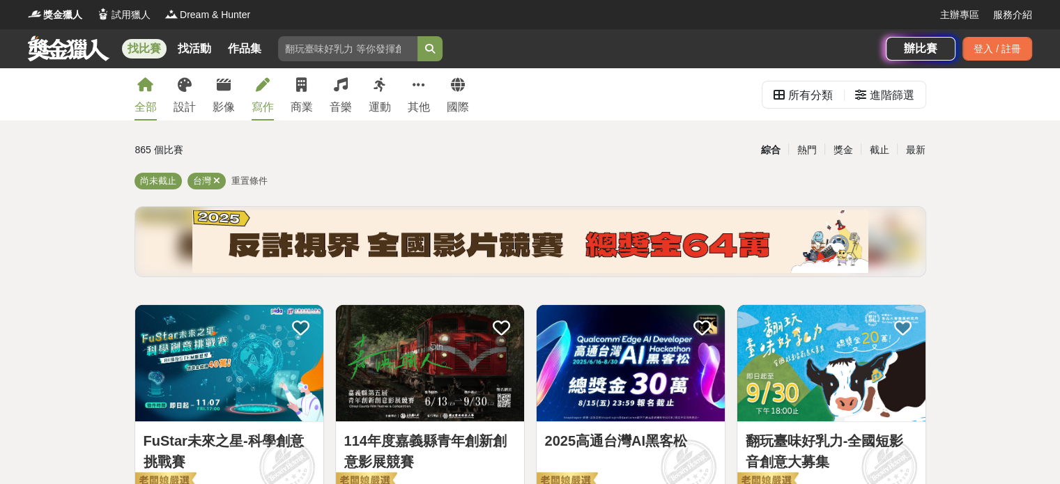
click at [265, 95] on link "寫作" at bounding box center [263, 94] width 22 height 52
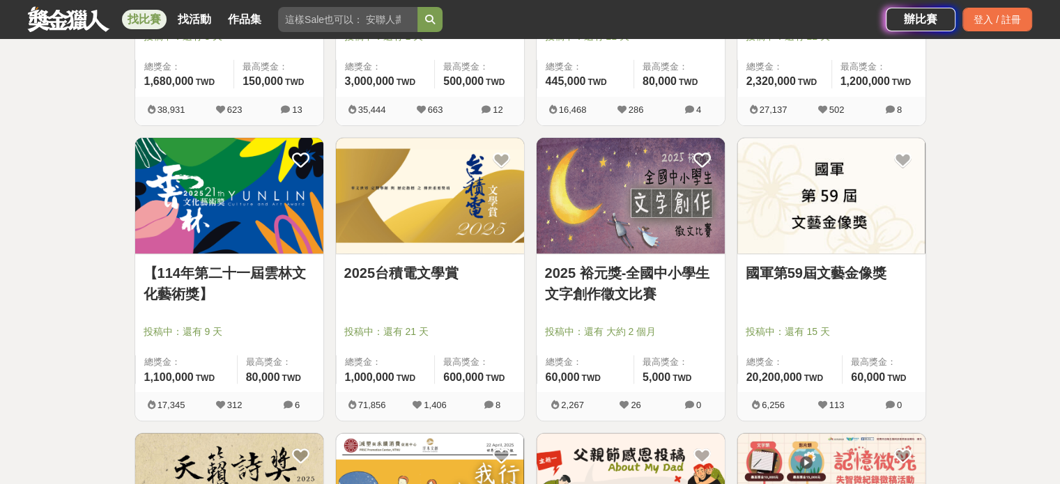
scroll to position [488, 0]
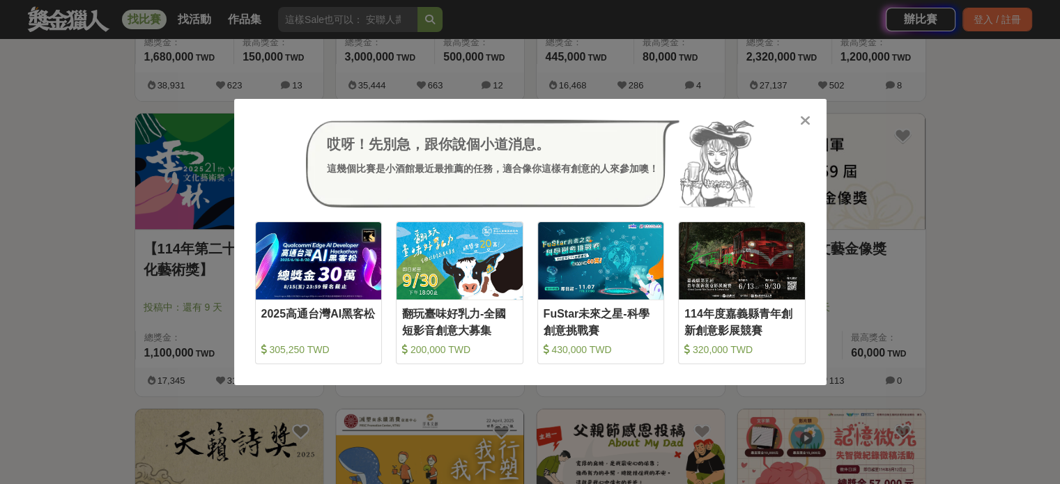
click at [803, 124] on icon at bounding box center [805, 121] width 10 height 14
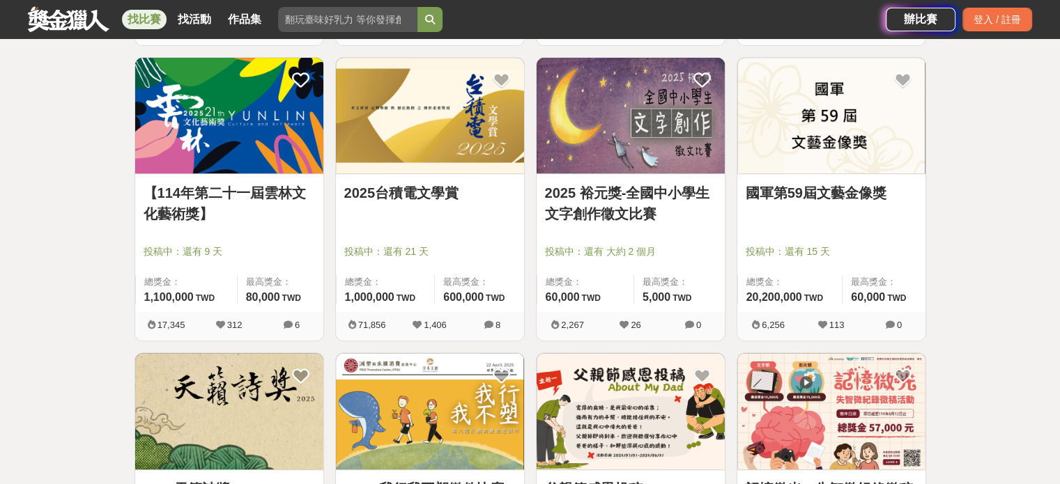
scroll to position [557, 0]
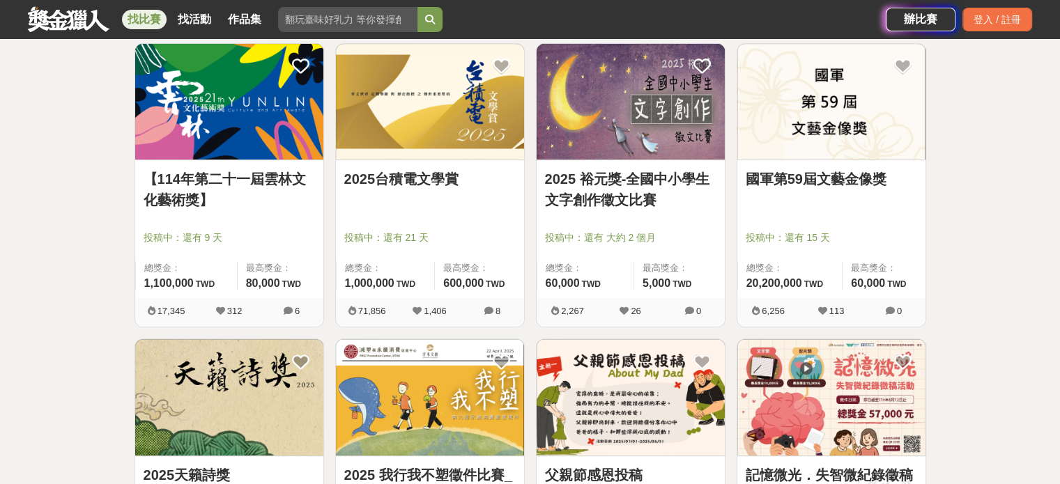
click at [817, 176] on link "國軍第59屆文藝金像獎" at bounding box center [831, 179] width 171 height 21
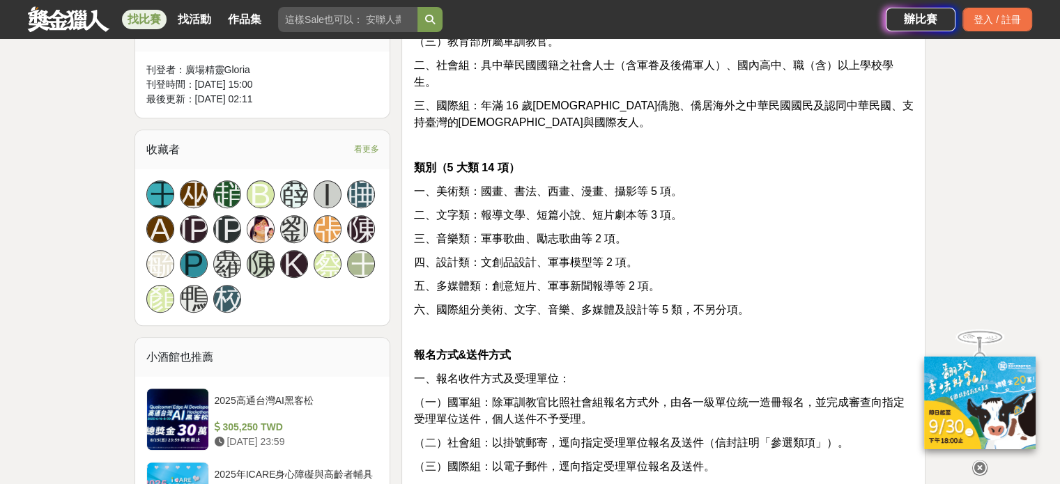
scroll to position [906, 0]
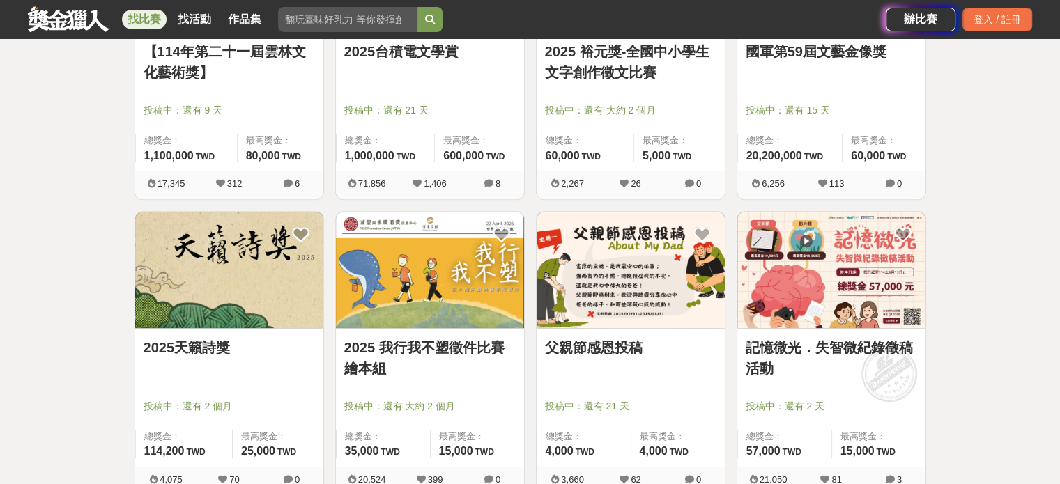
scroll to position [697, 0]
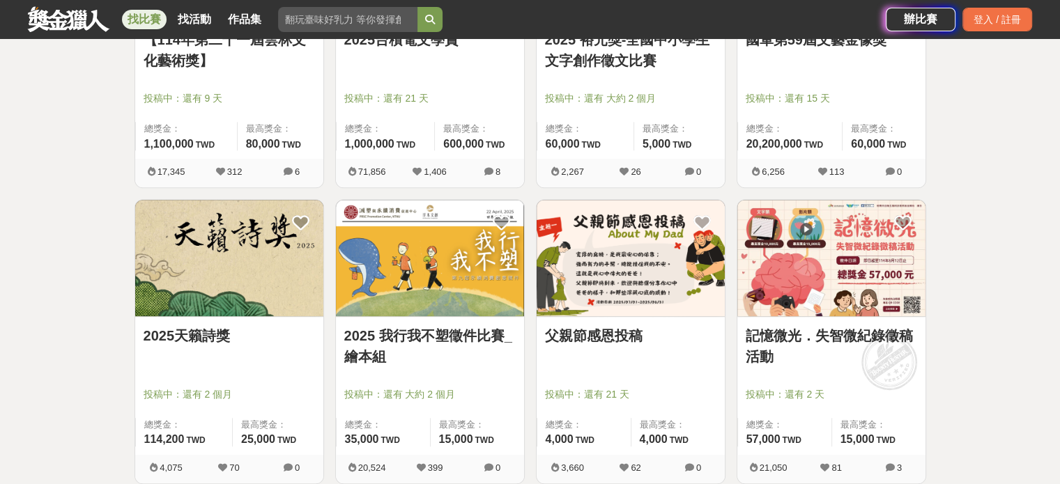
click at [190, 337] on link "2025天籟詩獎" at bounding box center [229, 335] width 171 height 21
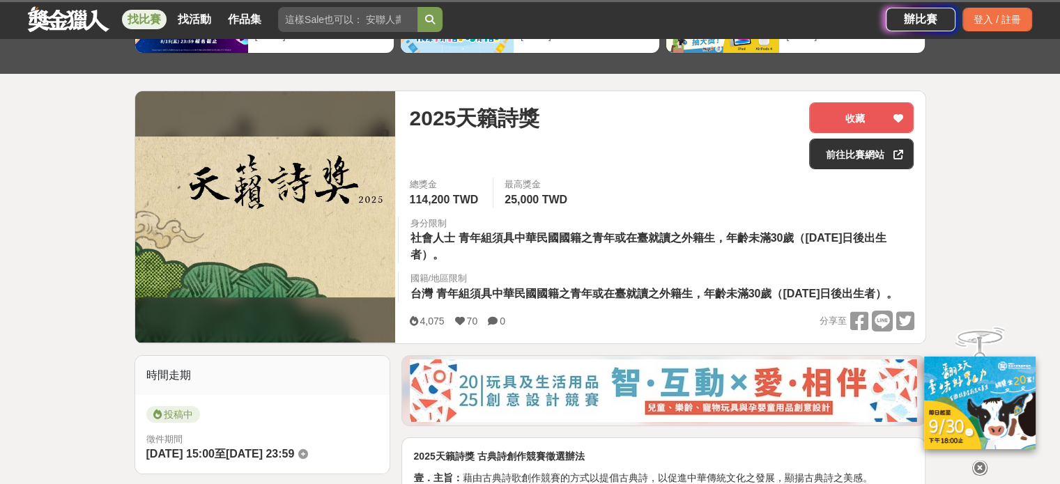
scroll to position [139, 0]
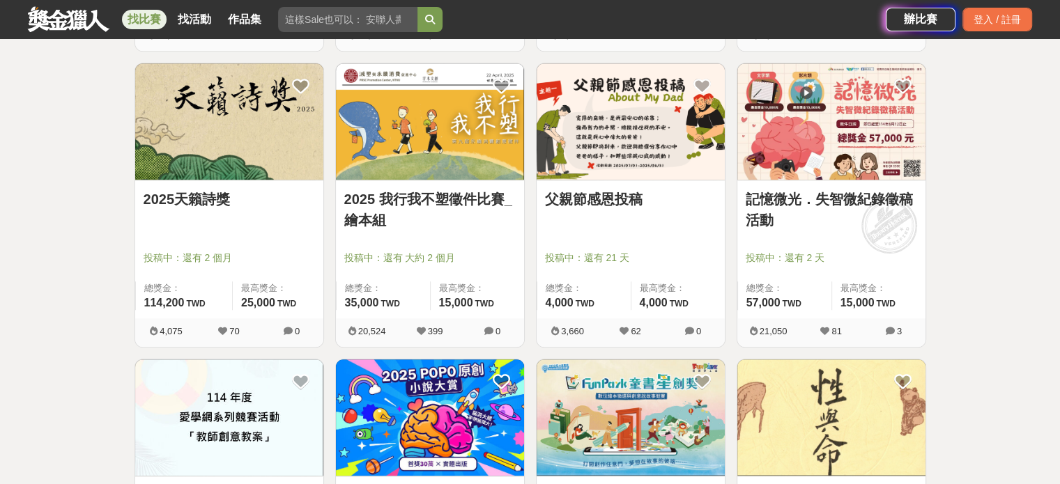
scroll to position [836, 0]
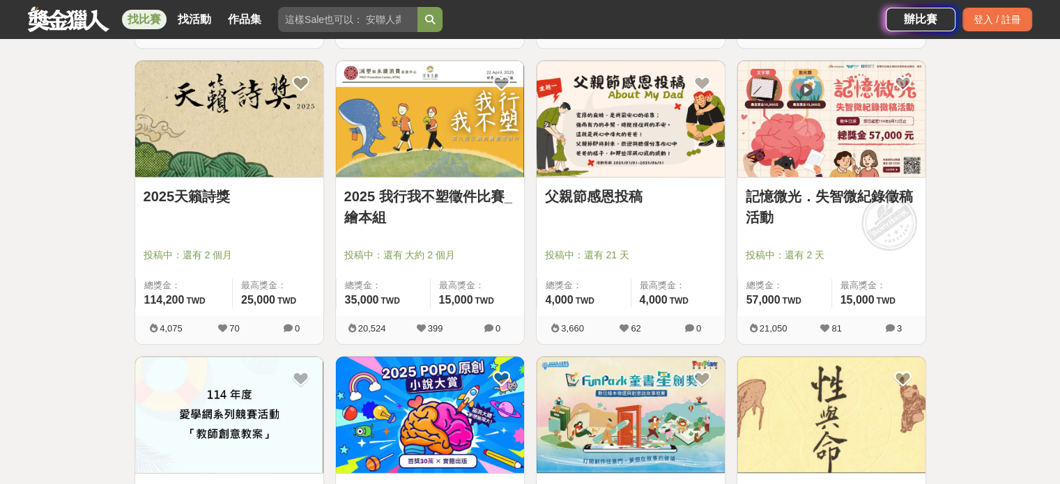
click at [842, 192] on link "記憶微光．失智微紀錄徵稿活動" at bounding box center [831, 207] width 171 height 42
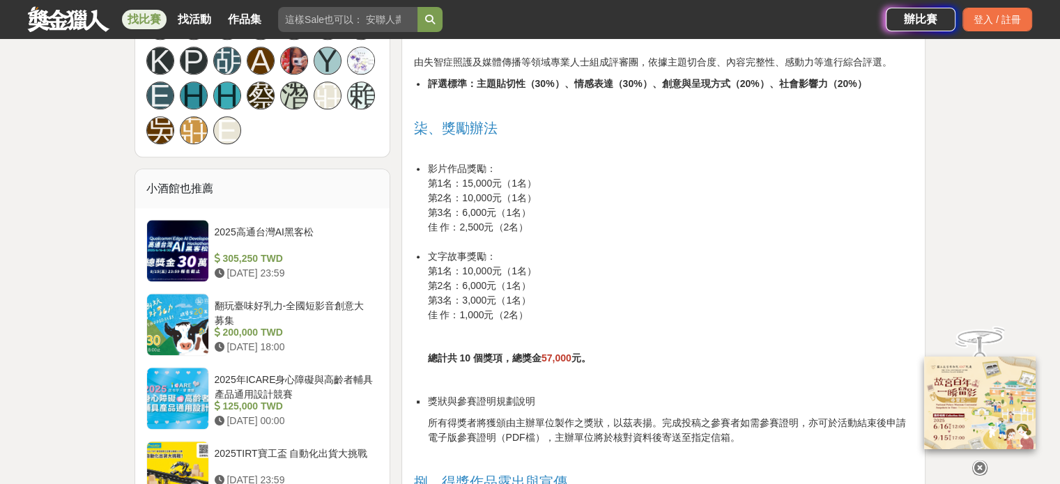
scroll to position [1533, 0]
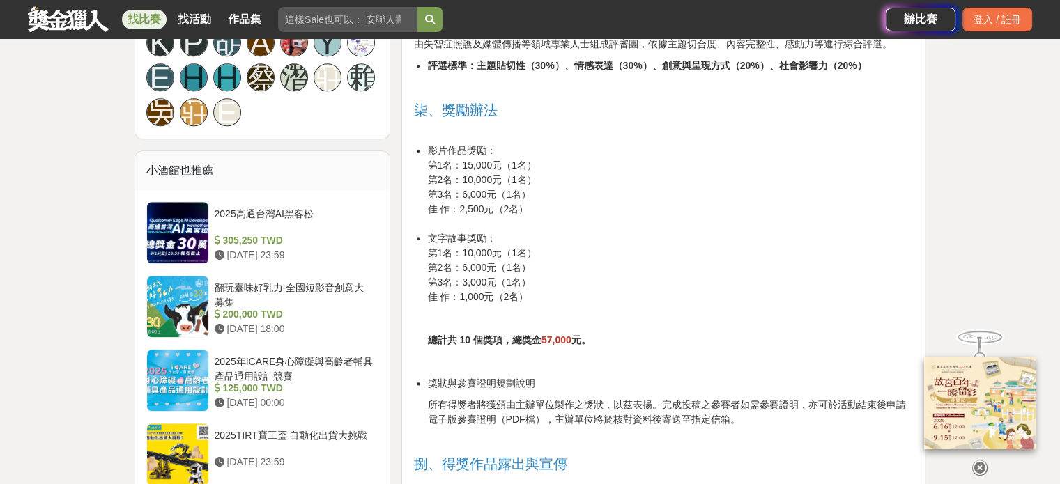
drag, startPoint x: 700, startPoint y: 286, endPoint x: 709, endPoint y: 289, distance: 9.5
click at [708, 290] on li "文字故事獎勵： 第1名：10,000元（1名） 第2名：6,000元（1名） 第3名：3,000元（1名） 佳 作：1,000元（2名）" at bounding box center [670, 267] width 486 height 73
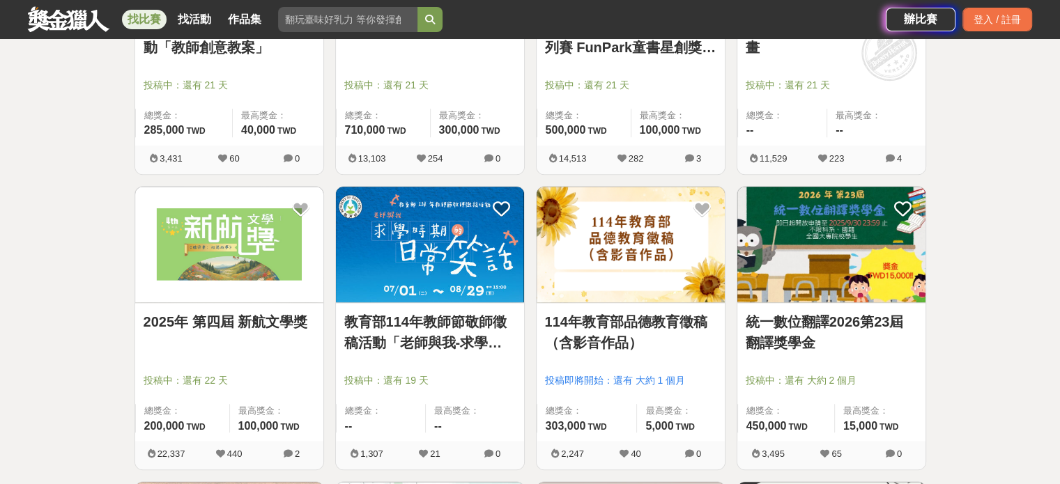
scroll to position [1324, 0]
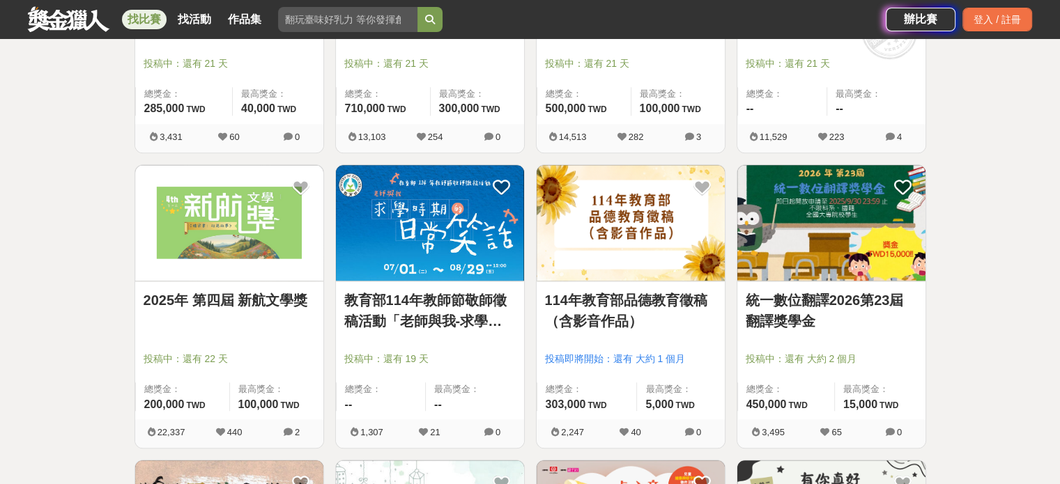
click at [231, 301] on link "2025年 第四屆 新航文學獎" at bounding box center [229, 300] width 171 height 21
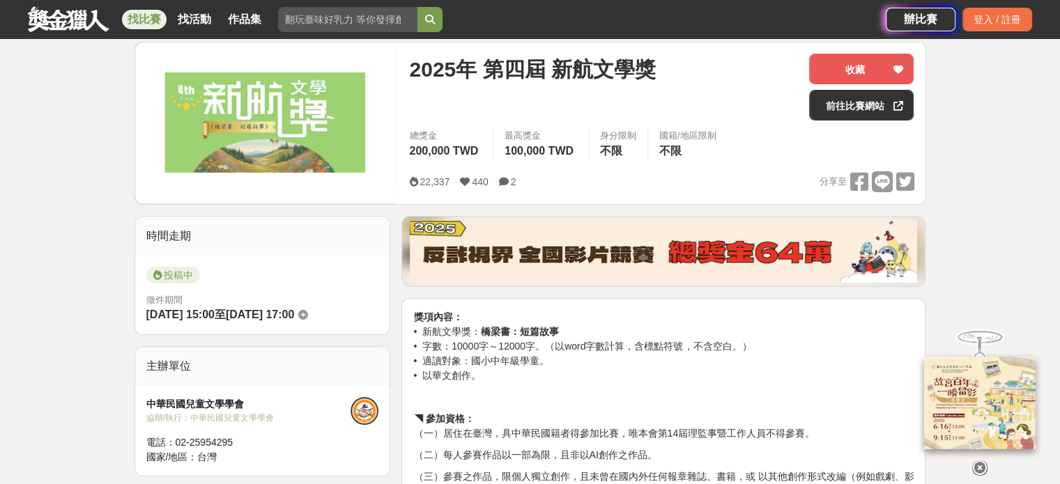
scroll to position [209, 0]
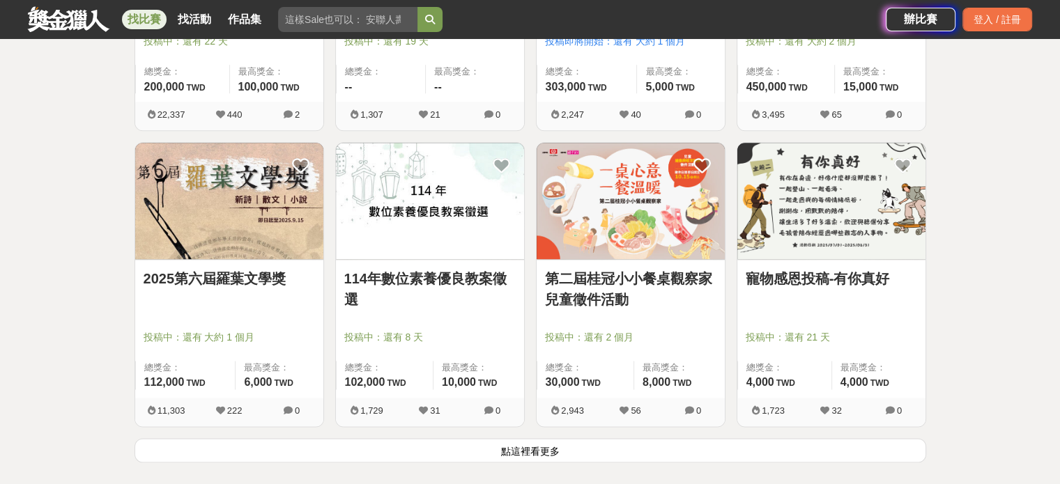
scroll to position [1672, 0]
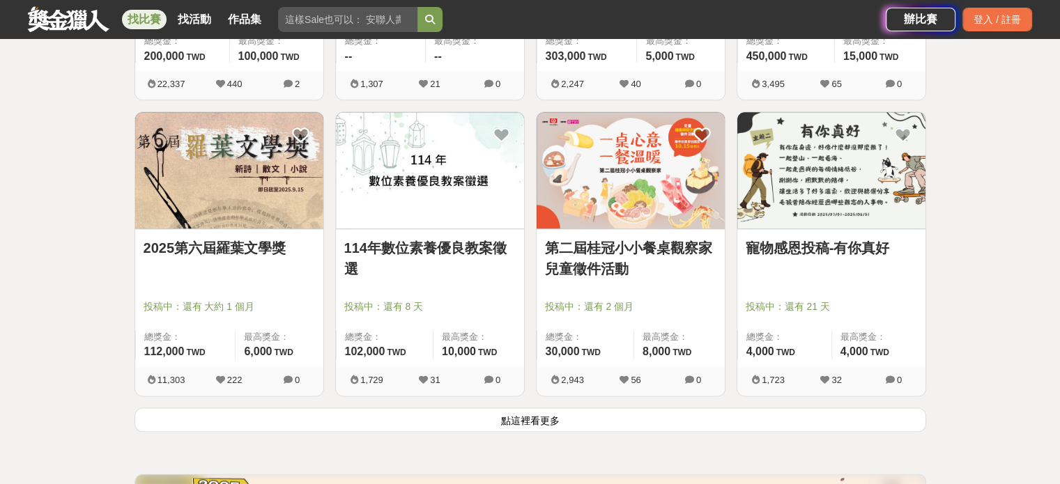
click at [202, 245] on link "2025第六屆羅葉文學獎" at bounding box center [229, 248] width 171 height 21
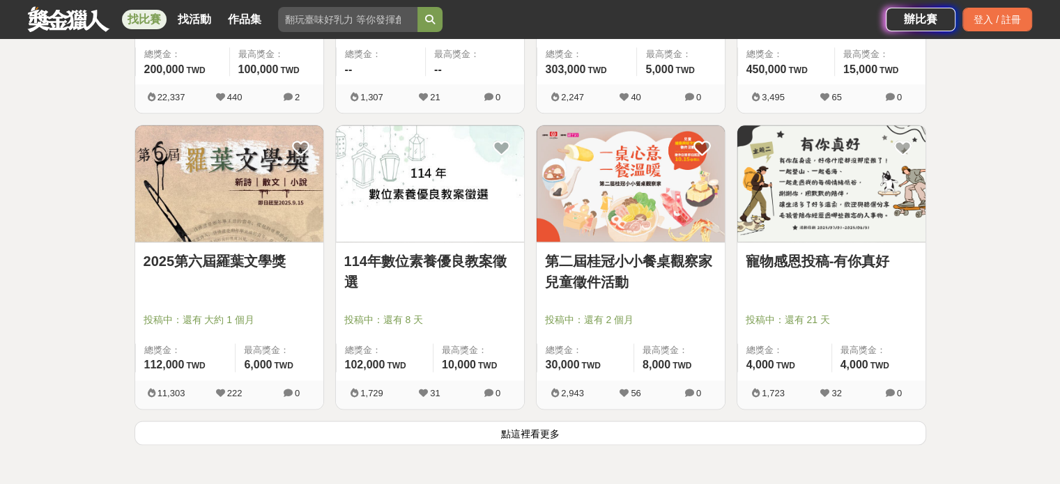
scroll to position [1672, 0]
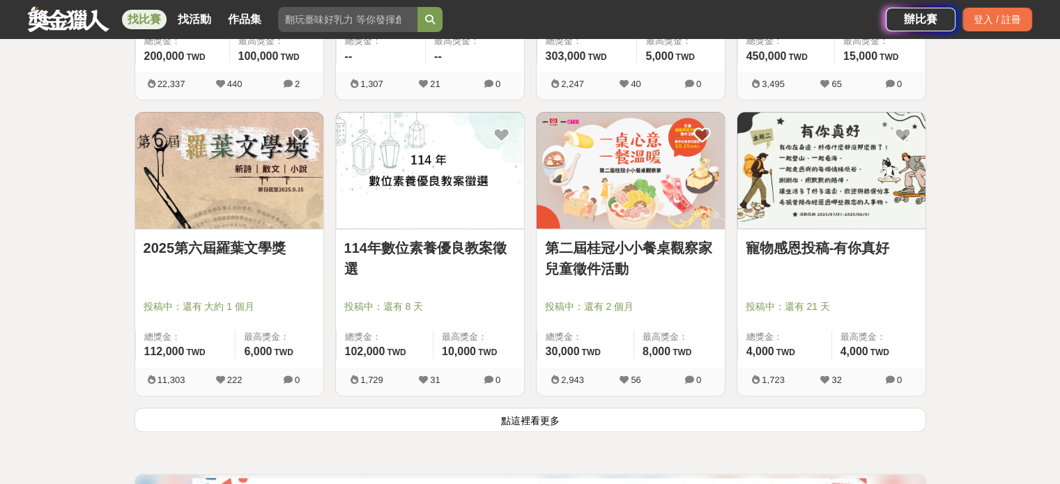
click at [516, 419] on button "點這裡看更多" at bounding box center [530, 420] width 792 height 24
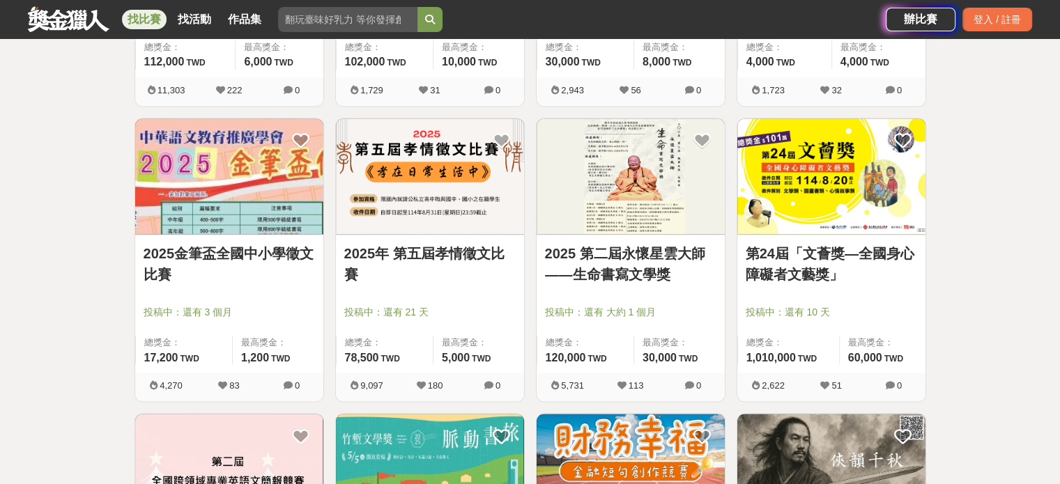
scroll to position [2021, 0]
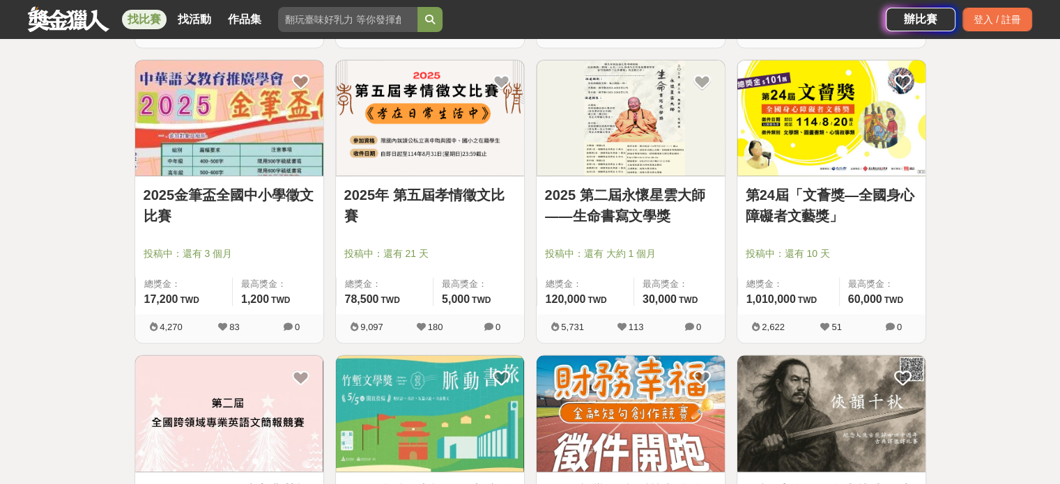
click at [633, 194] on link "2025 第二屆永懷星雲大師——生命書寫文學獎" at bounding box center [630, 206] width 171 height 42
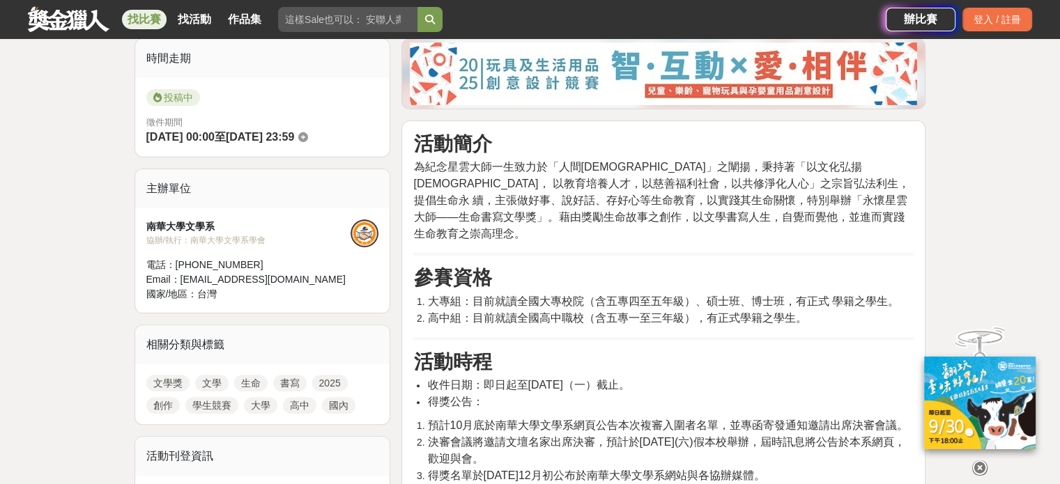
scroll to position [488, 0]
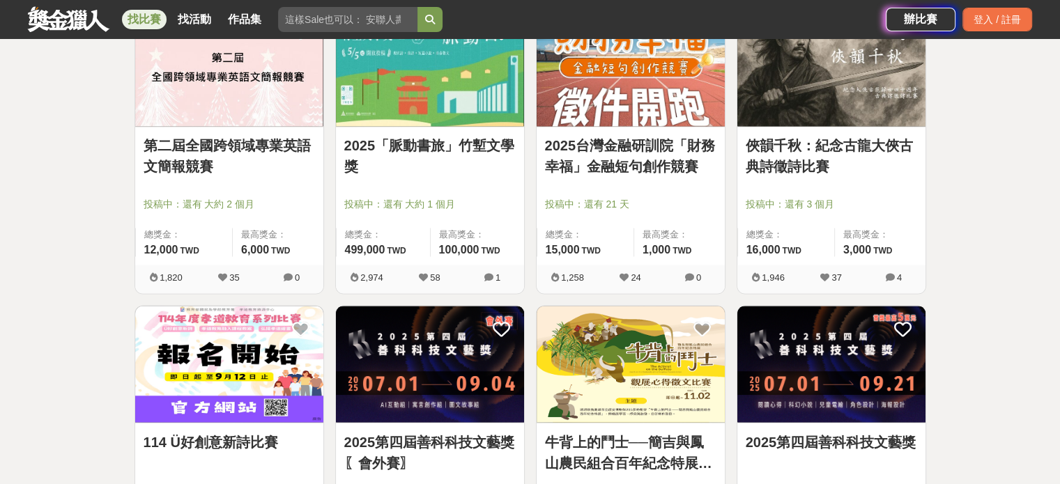
scroll to position [2369, 0]
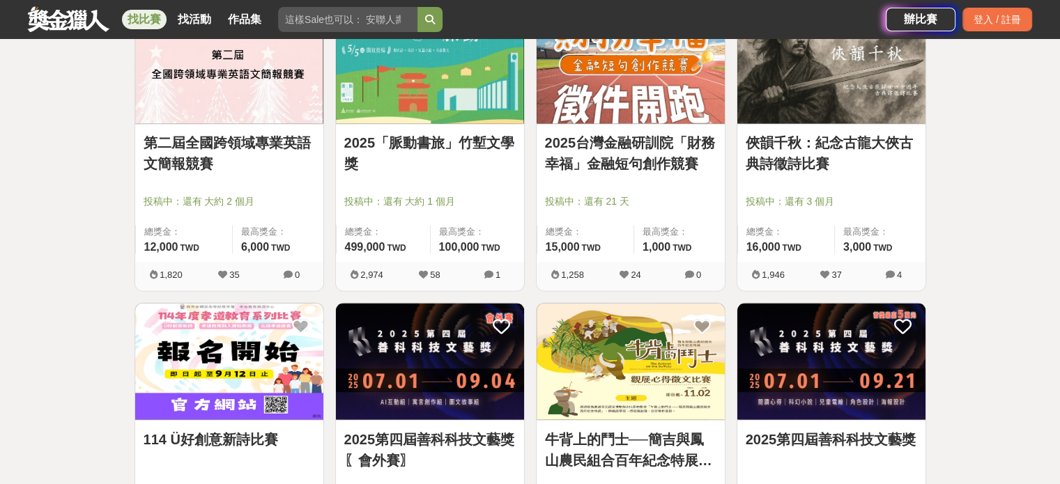
click at [417, 143] on link "2025「脈動書旅」竹塹文學獎" at bounding box center [429, 153] width 171 height 42
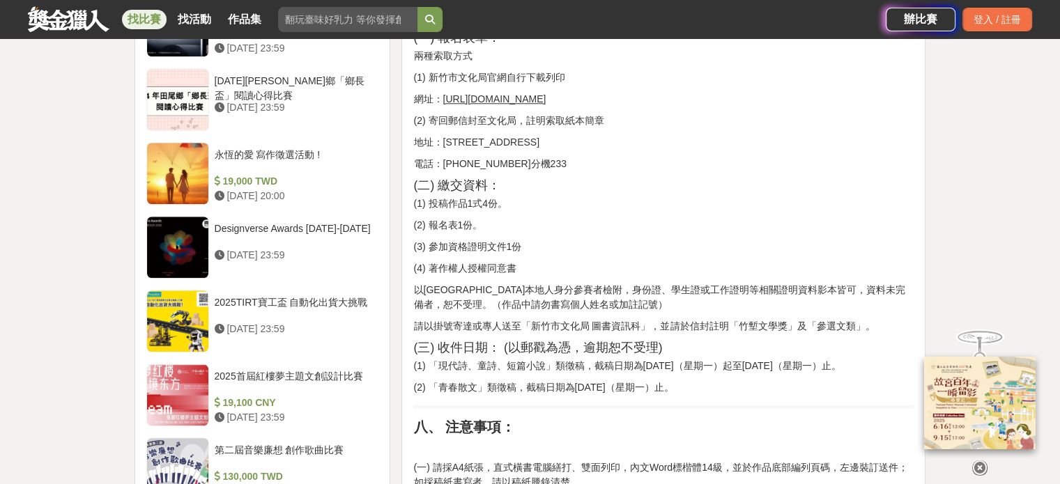
scroll to position [1463, 0]
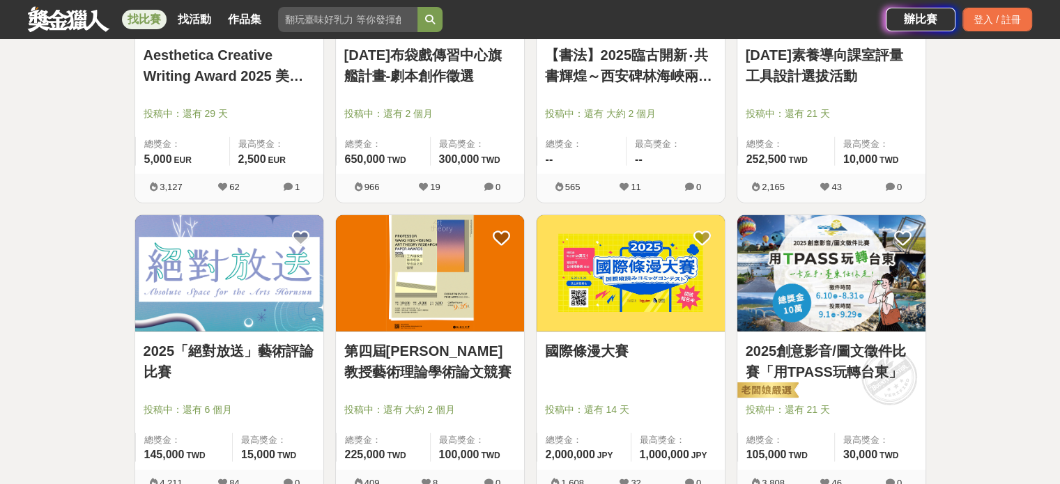
scroll to position [3554, 0]
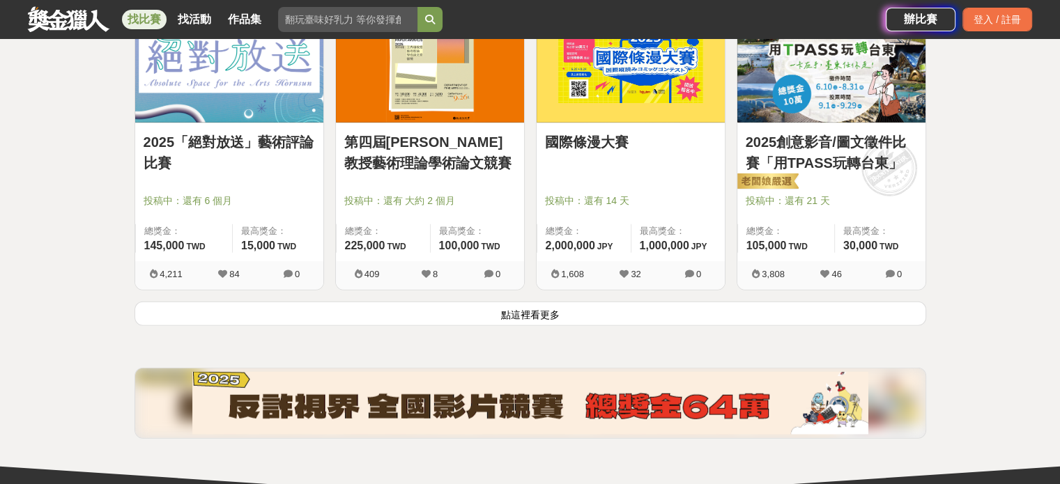
click at [531, 311] on button "點這裡看更多" at bounding box center [530, 314] width 792 height 24
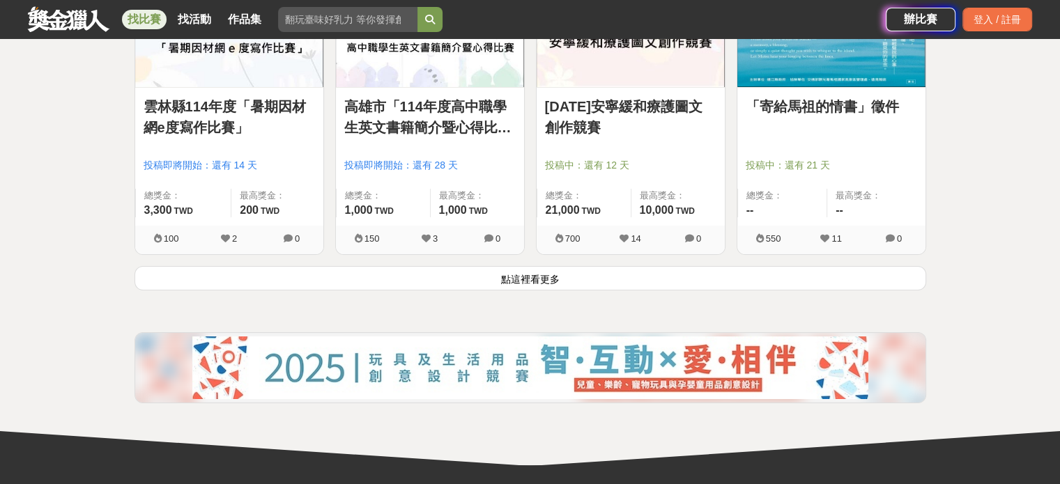
scroll to position [5435, 0]
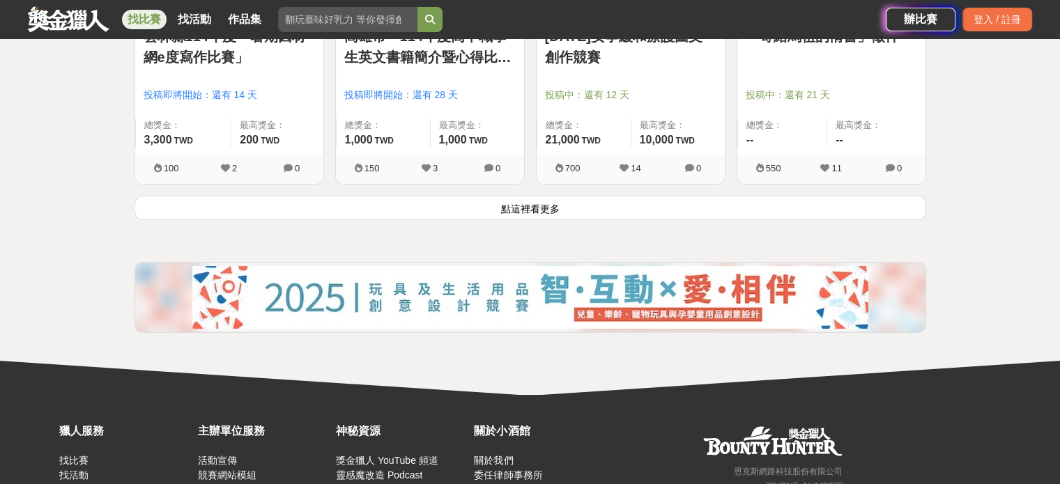
click at [538, 203] on button "點這裡看更多" at bounding box center [530, 208] width 792 height 24
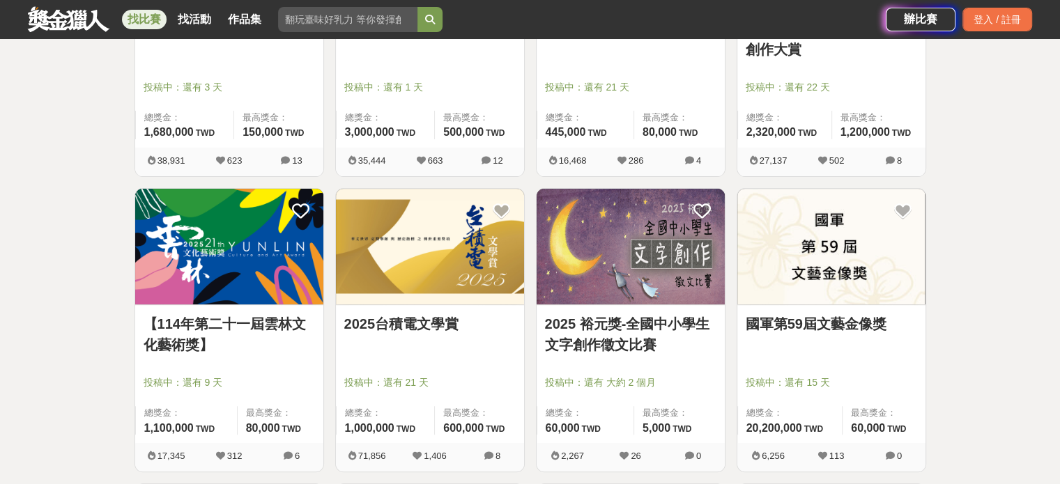
scroll to position [209, 0]
